Goal: Transaction & Acquisition: Purchase product/service

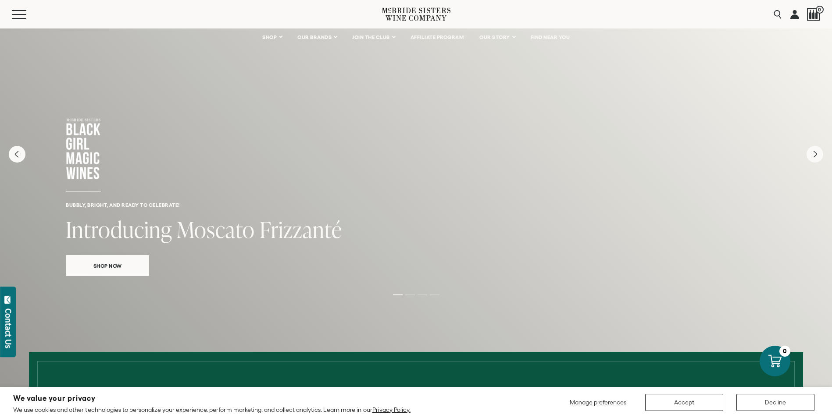
click at [122, 274] on link "Shop Now" at bounding box center [107, 265] width 83 height 21
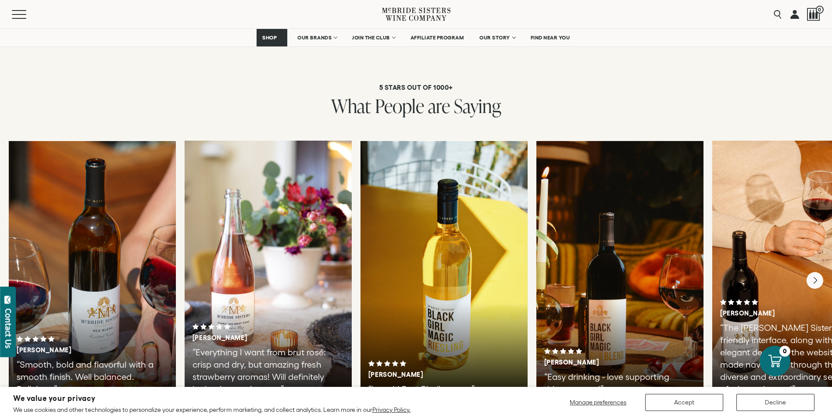
scroll to position [1930, 0]
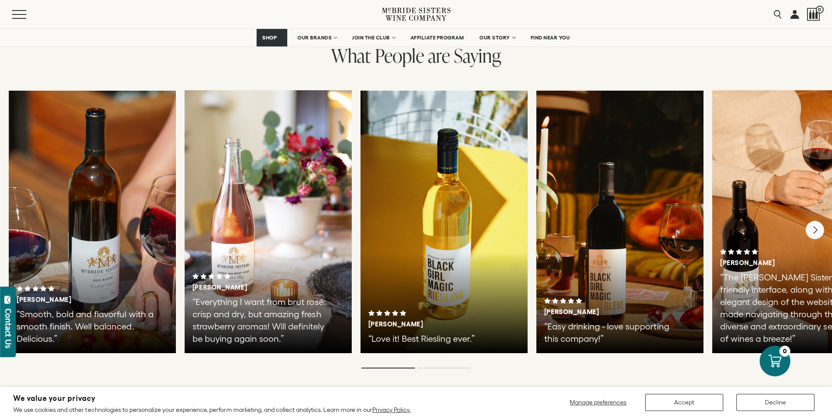
click at [811, 222] on icon "Next" at bounding box center [815, 231] width 18 height 18
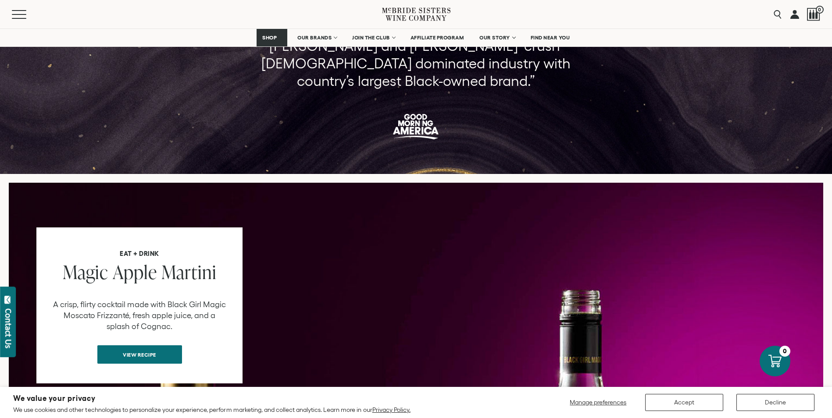
scroll to position [614, 0]
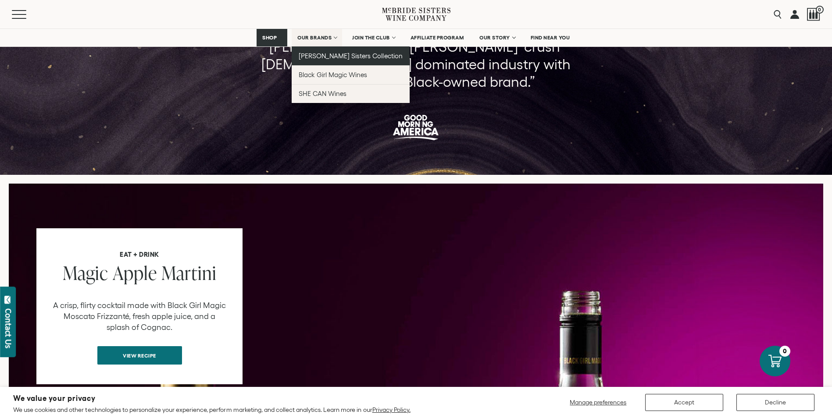
click at [329, 55] on span "[PERSON_NAME] Sisters Collection" at bounding box center [351, 55] width 104 height 7
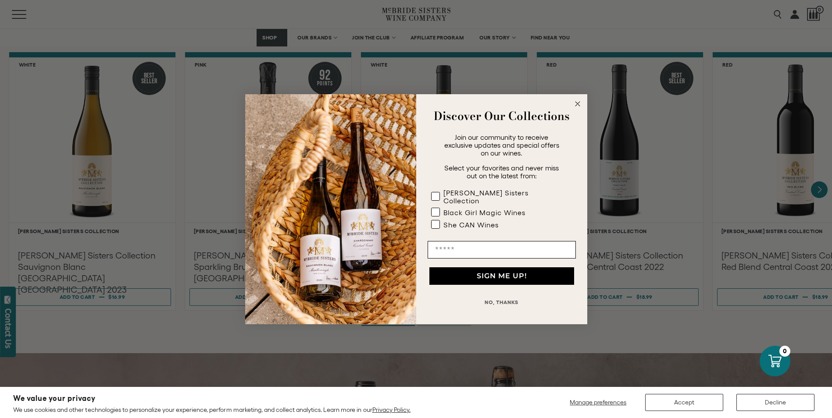
scroll to position [746, 0]
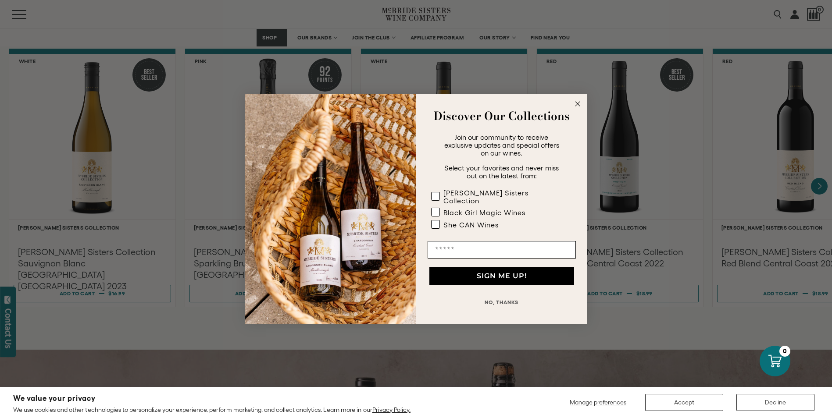
click at [577, 106] on icon "Close dialog" at bounding box center [577, 104] width 4 height 4
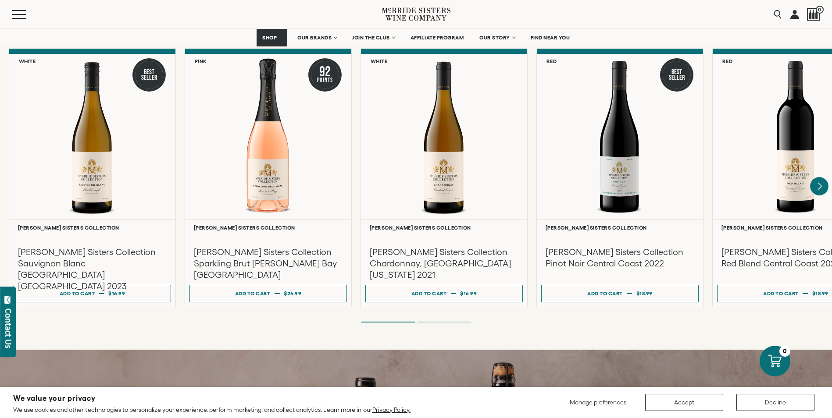
click at [821, 184] on icon "Next" at bounding box center [819, 186] width 18 height 18
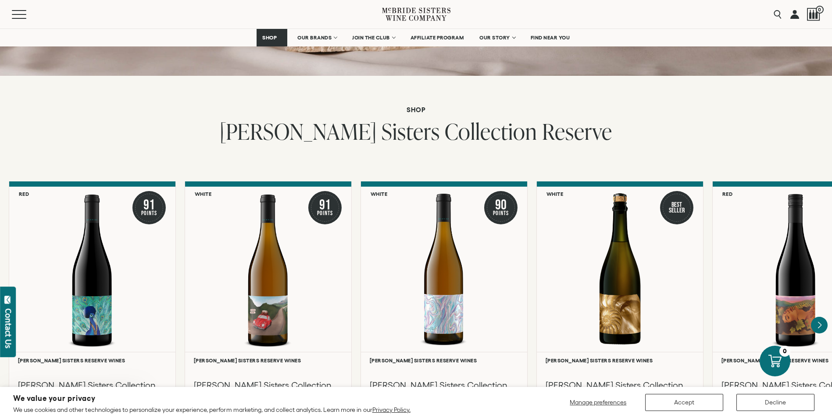
scroll to position [1404, 0]
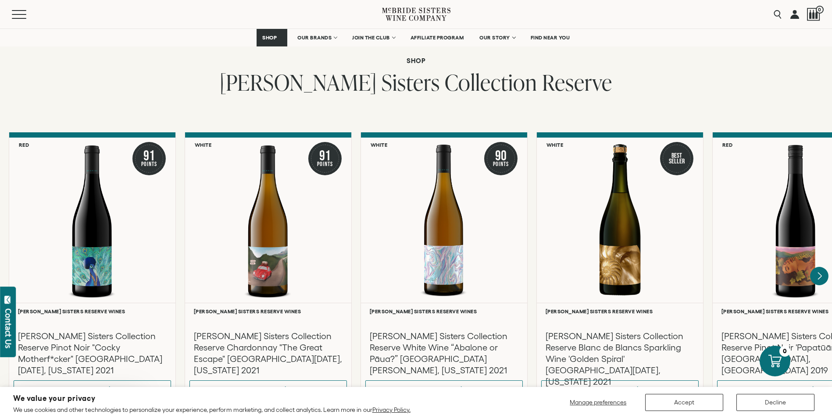
click at [822, 270] on icon "Next" at bounding box center [819, 276] width 18 height 18
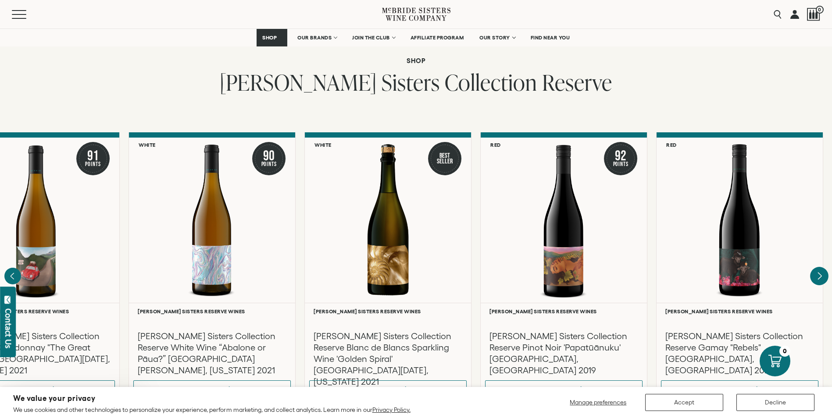
click at [0, 0] on div at bounding box center [0, 0] width 0 height 0
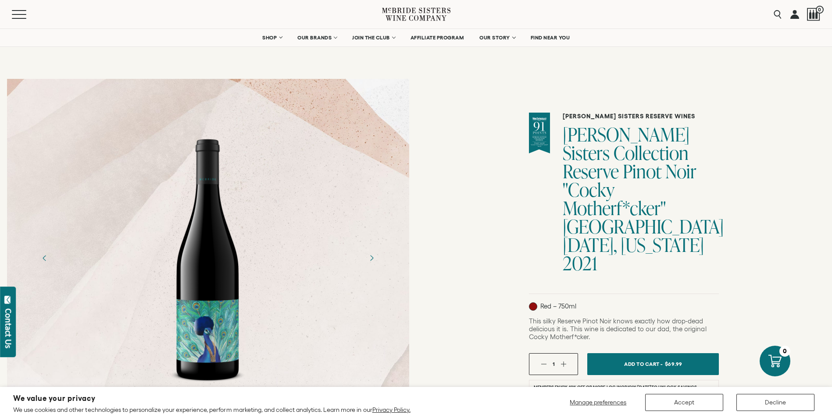
click at [563, 361] on button "button" at bounding box center [564, 364] width 6 height 6
click at [543, 361] on button "button" at bounding box center [544, 364] width 6 height 6
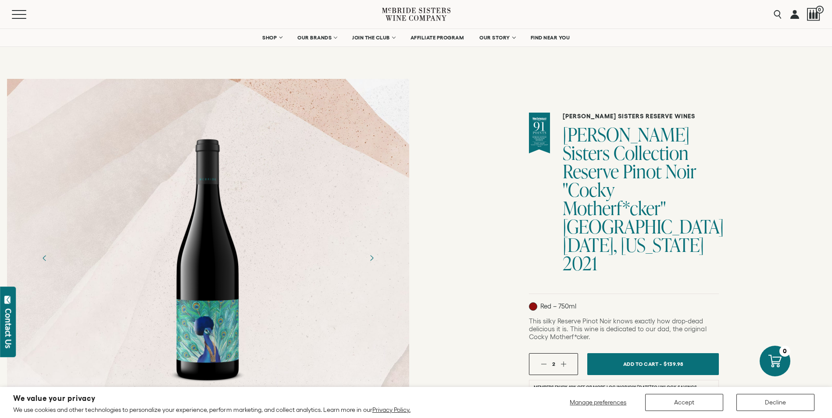
click at [543, 361] on button "button" at bounding box center [544, 364] width 6 height 6
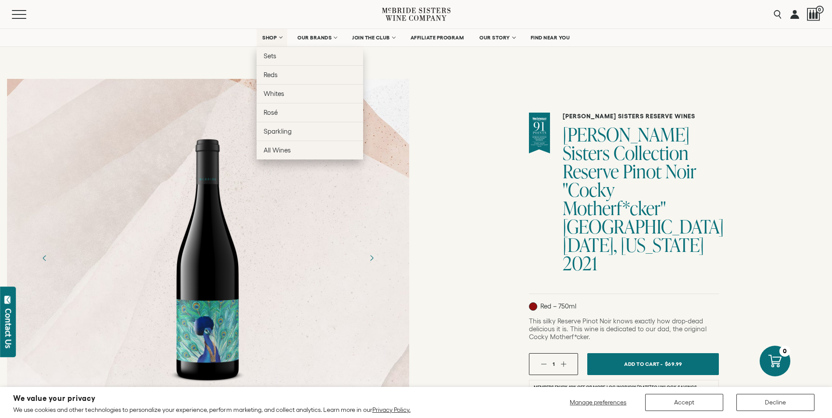
click at [275, 37] on span "SHOP" at bounding box center [269, 38] width 15 height 6
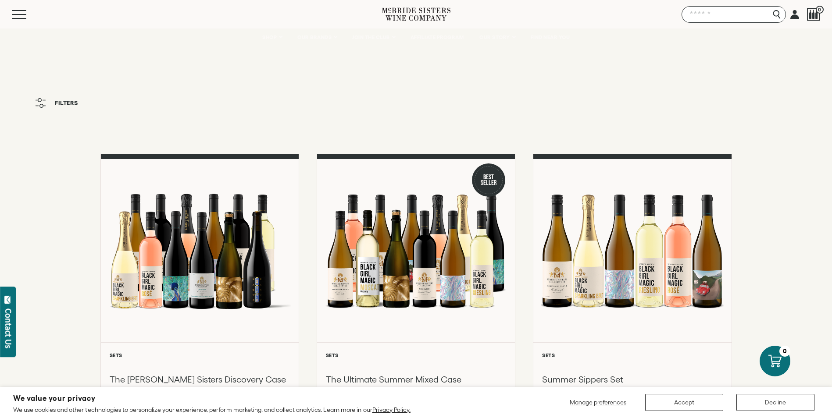
click at [781, 15] on input "Search" at bounding box center [734, 14] width 104 height 17
type input "*********"
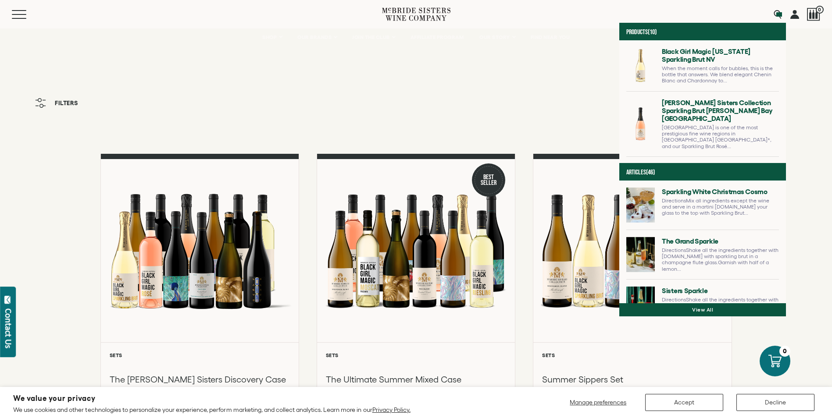
click at [679, 70] on link at bounding box center [702, 69] width 153 height 44
